Goal: Task Accomplishment & Management: Use online tool/utility

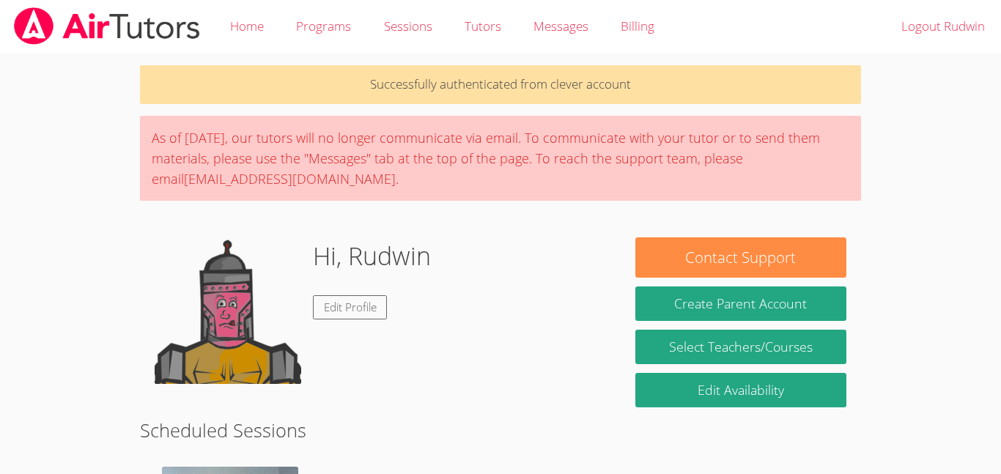
scroll to position [218, 0]
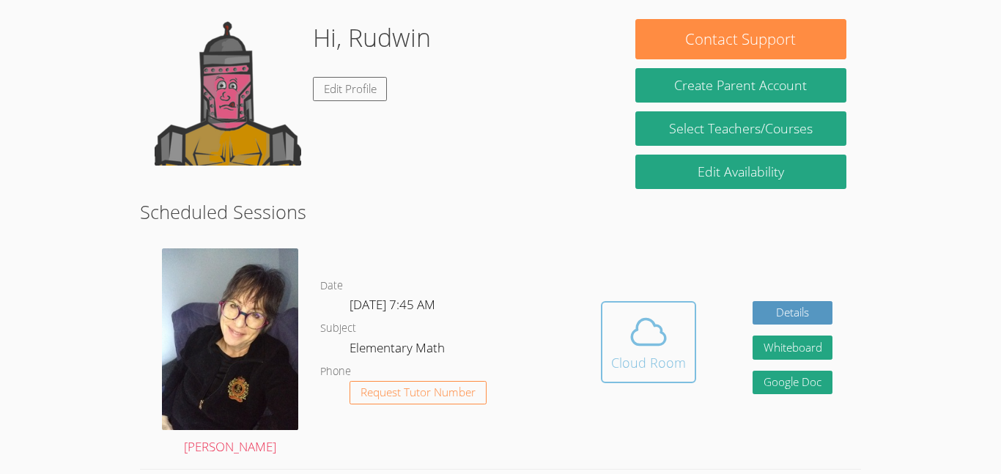
click at [632, 350] on icon at bounding box center [648, 331] width 41 height 41
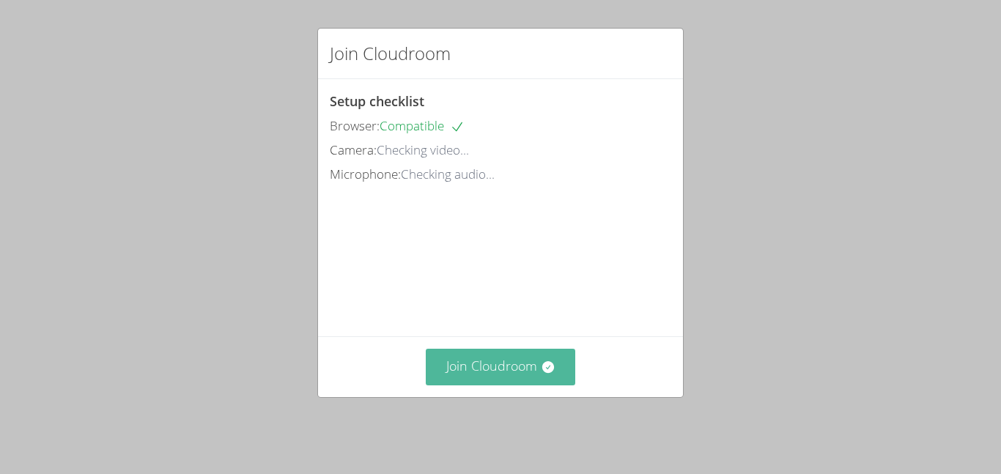
click at [550, 370] on icon at bounding box center [548, 367] width 15 height 15
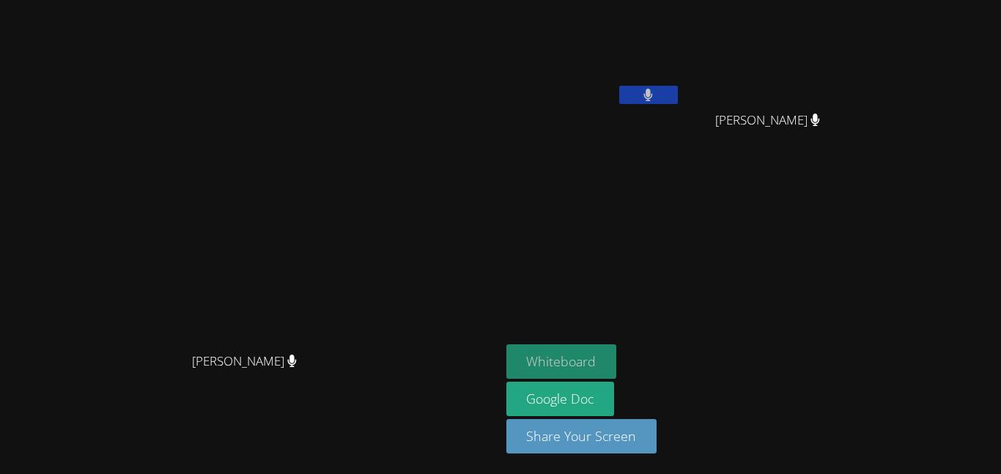
click at [617, 363] on button "Whiteboard" at bounding box center [561, 361] width 111 height 34
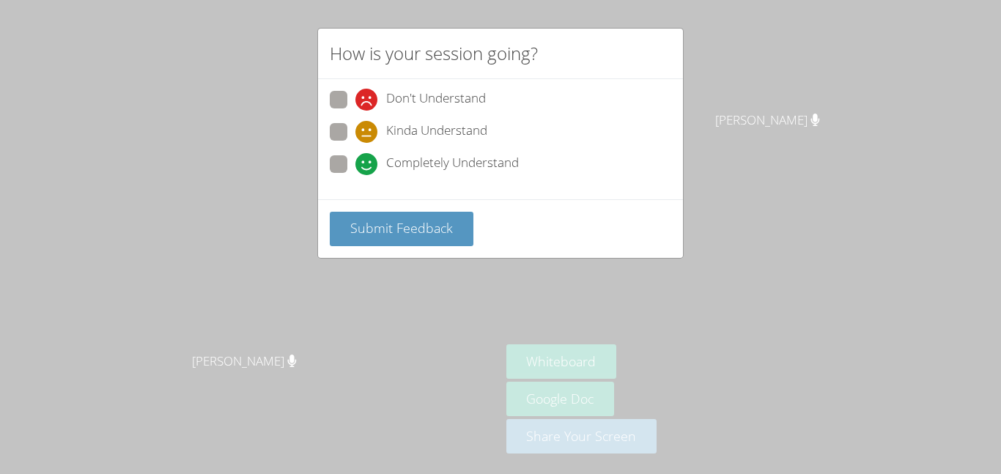
click at [355, 175] on span at bounding box center [355, 175] width 0 height 0
click at [355, 168] on input "Completely Understand" at bounding box center [361, 161] width 12 height 12
radio input "true"
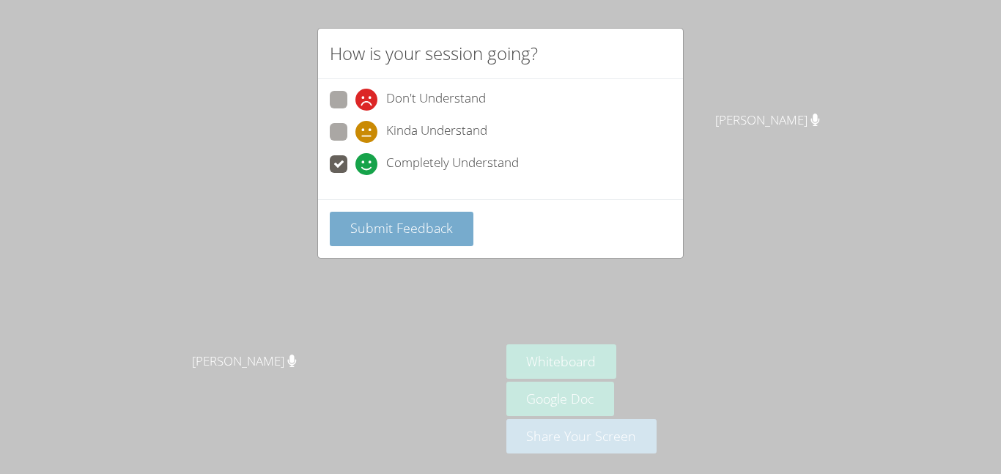
click at [356, 242] on button "Submit Feedback" at bounding box center [402, 229] width 144 height 34
